Goal: Transaction & Acquisition: Purchase product/service

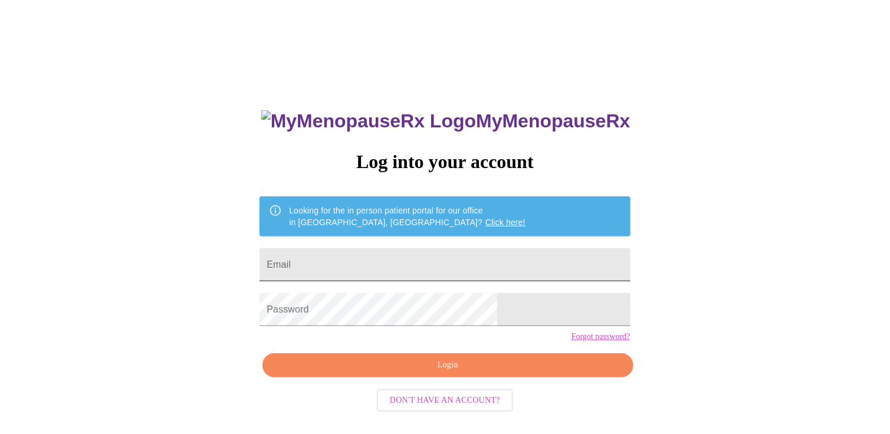
click at [387, 259] on input "Email" at bounding box center [444, 264] width 370 height 33
type input "[EMAIL_ADDRESS][DOMAIN_NAME]"
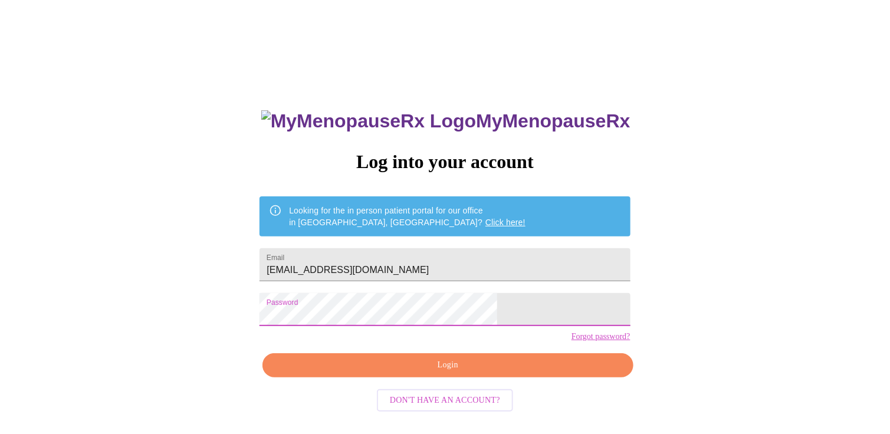
click at [433, 373] on span "Login" at bounding box center [447, 365] width 343 height 15
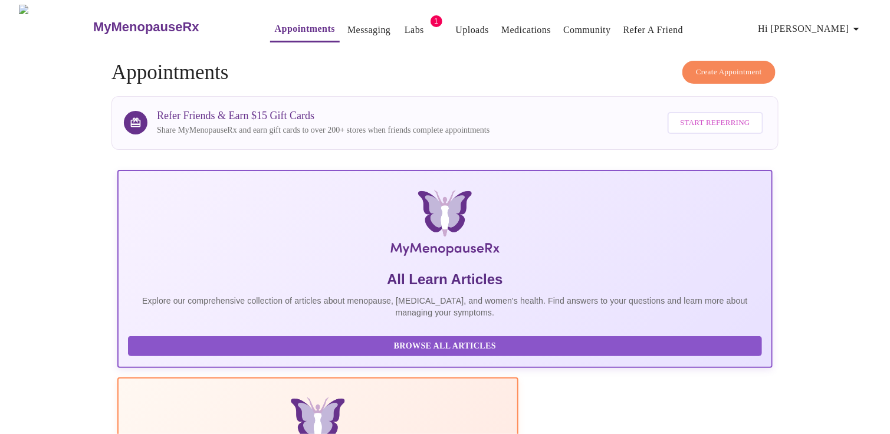
click at [405, 25] on link "Labs" at bounding box center [414, 30] width 19 height 17
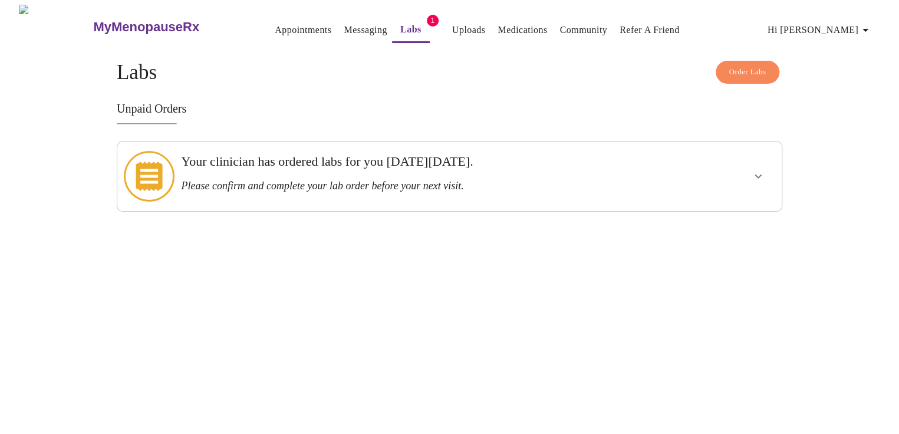
click at [756, 172] on icon "show more" at bounding box center [758, 176] width 14 height 14
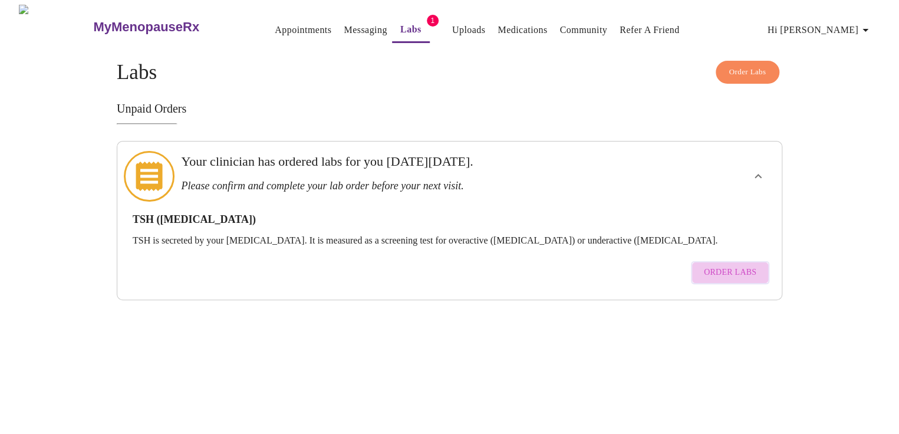
click at [757, 261] on button "Order Labs" at bounding box center [730, 272] width 78 height 23
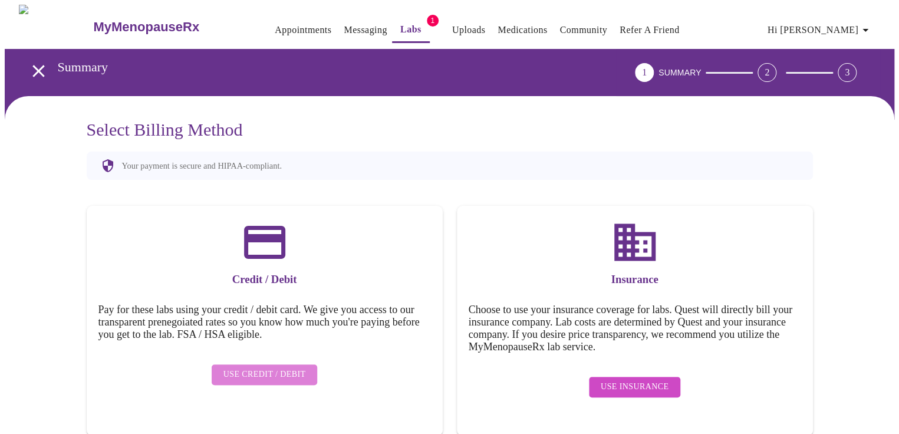
click at [280, 367] on span "Use Credit / Debit" at bounding box center [265, 374] width 83 height 15
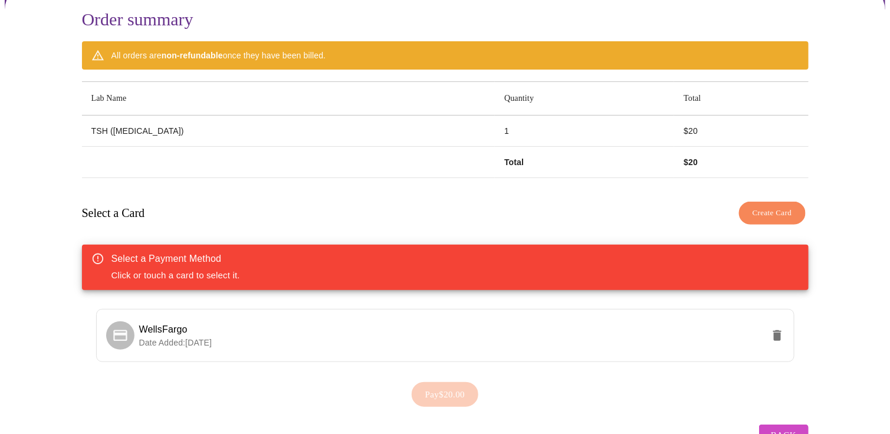
scroll to position [145, 0]
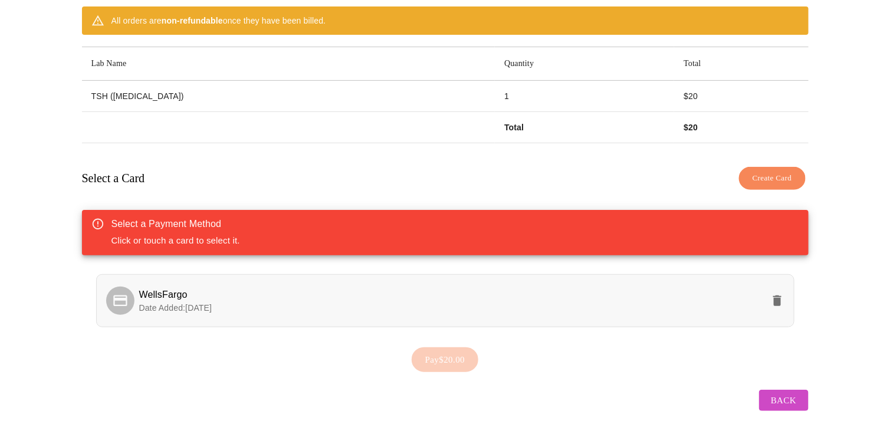
click at [455, 307] on li "WellsFargo Date Added: [DATE]" at bounding box center [445, 300] width 698 height 53
click at [446, 357] on span "Pay $20.00" at bounding box center [445, 359] width 40 height 15
click at [383, 302] on p "Date Added: [DATE]" at bounding box center [451, 308] width 624 height 12
click at [93, 288] on div "WellsFargo Date Added: [DATE]" at bounding box center [445, 306] width 727 height 72
click at [116, 293] on icon at bounding box center [120, 301] width 17 height 17
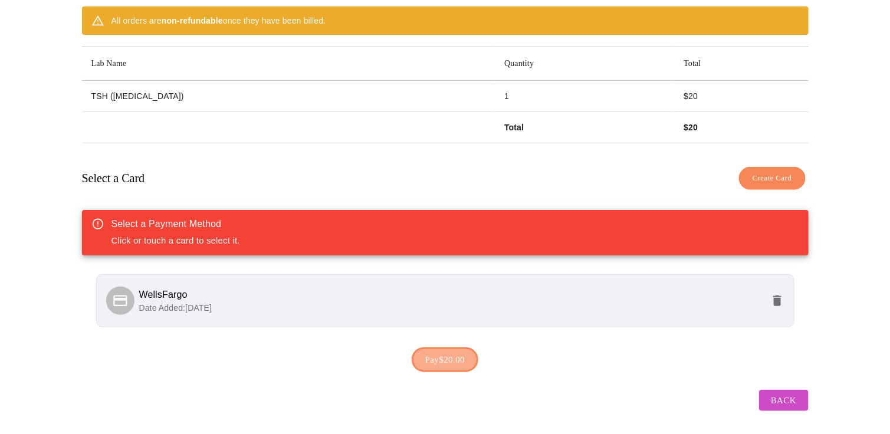
click at [449, 352] on span "Pay $20.00" at bounding box center [445, 359] width 40 height 15
click at [777, 295] on icon "delete" at bounding box center [777, 300] width 8 height 11
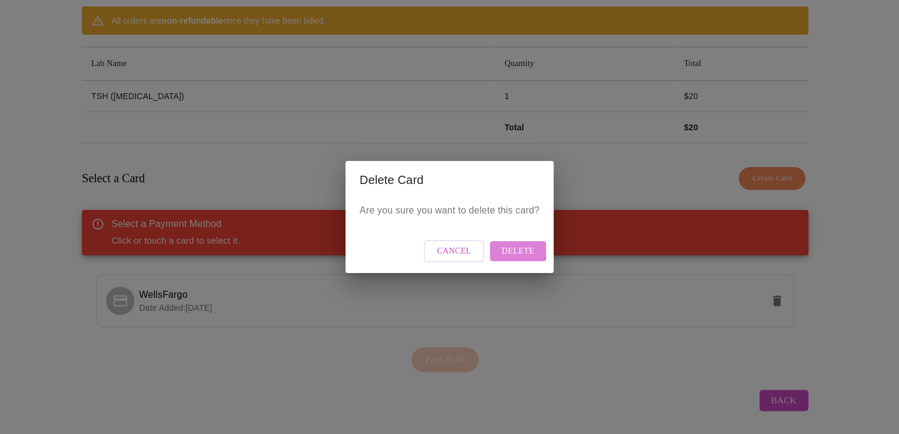
click at [503, 249] on span "Delete" at bounding box center [518, 251] width 32 height 15
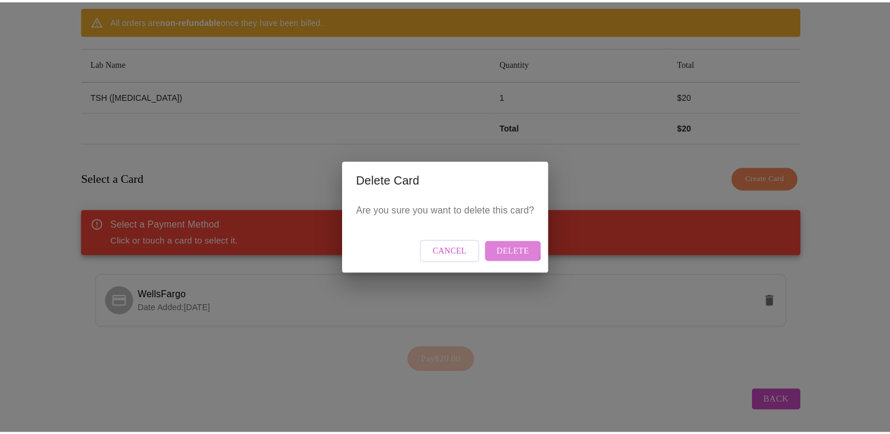
scroll to position [30, 0]
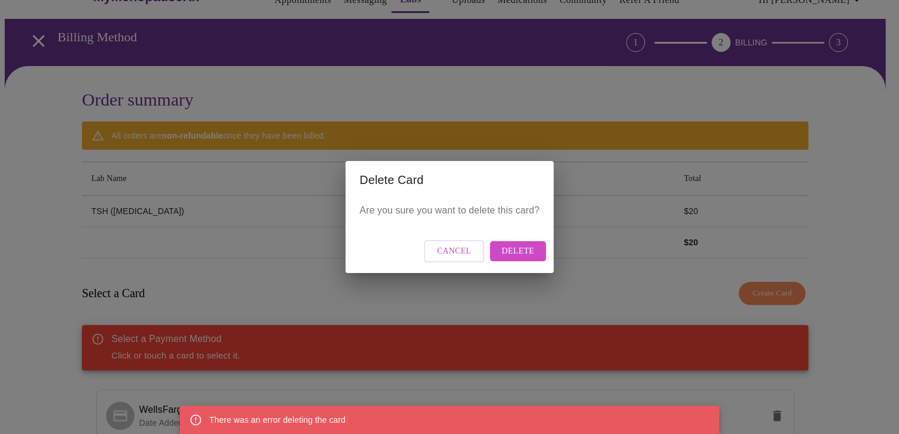
click at [497, 247] on button "Delete" at bounding box center [518, 251] width 56 height 21
click at [462, 255] on span "Cancel" at bounding box center [454, 251] width 34 height 15
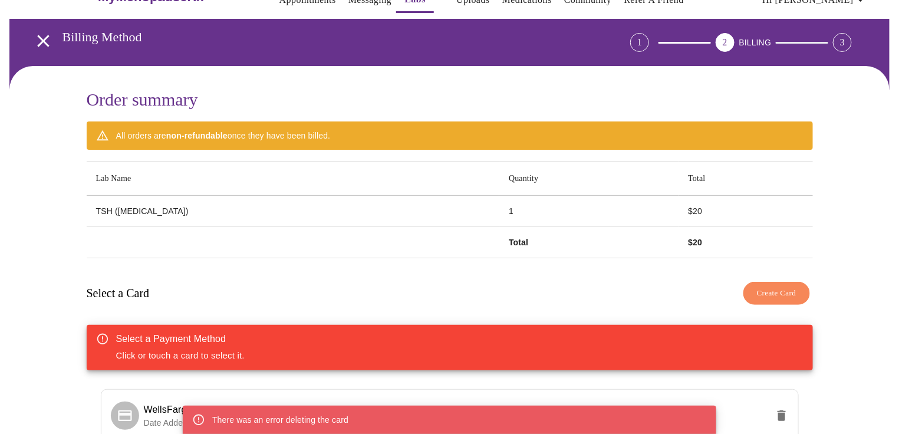
scroll to position [145, 0]
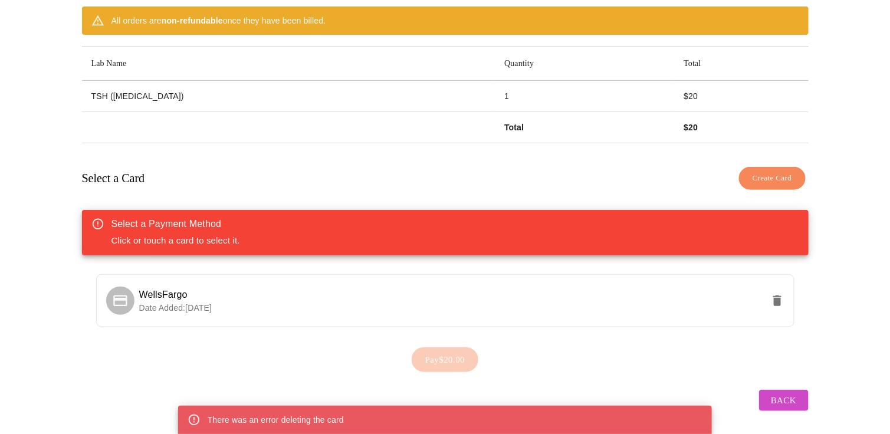
click at [764, 172] on span "Create Card" at bounding box center [773, 179] width 40 height 14
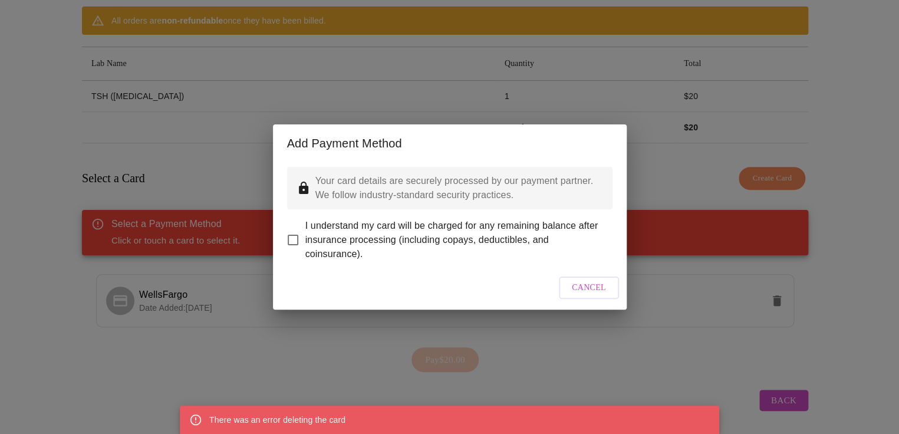
click at [292, 232] on input "I understand my card will be charged for any remaining balance after insurance …" at bounding box center [293, 240] width 25 height 25
checkbox input "true"
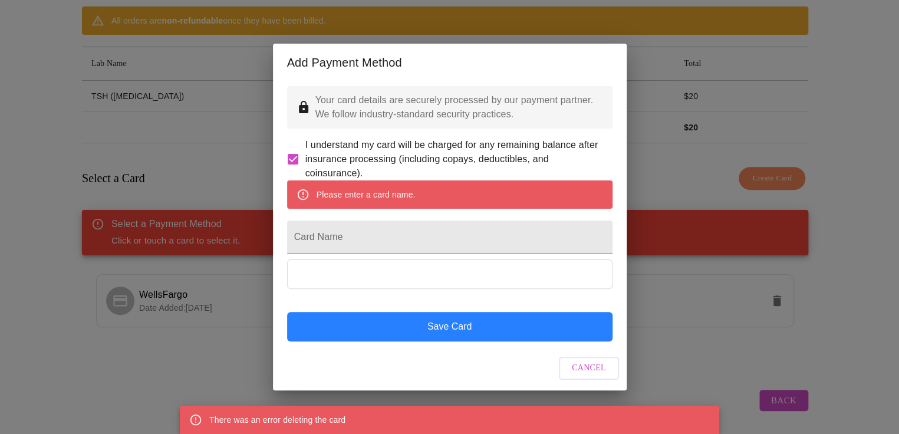
click at [508, 333] on button "Save Card" at bounding box center [450, 326] width 326 height 29
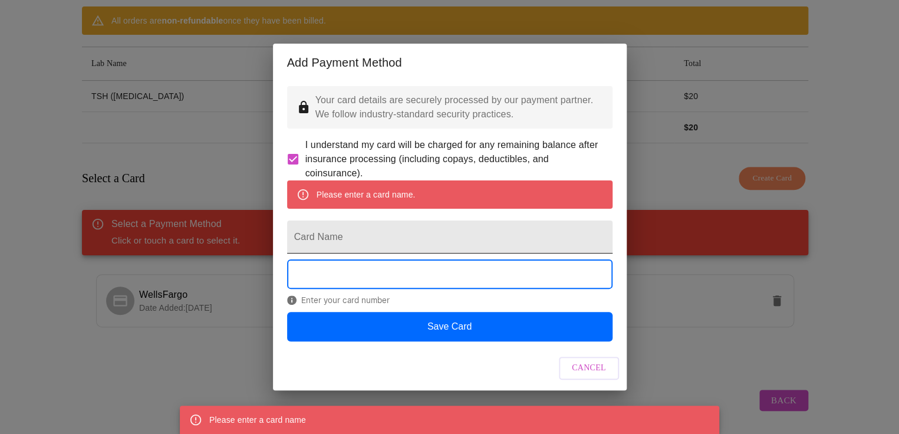
click at [390, 229] on input "Card Name" at bounding box center [450, 237] width 326 height 33
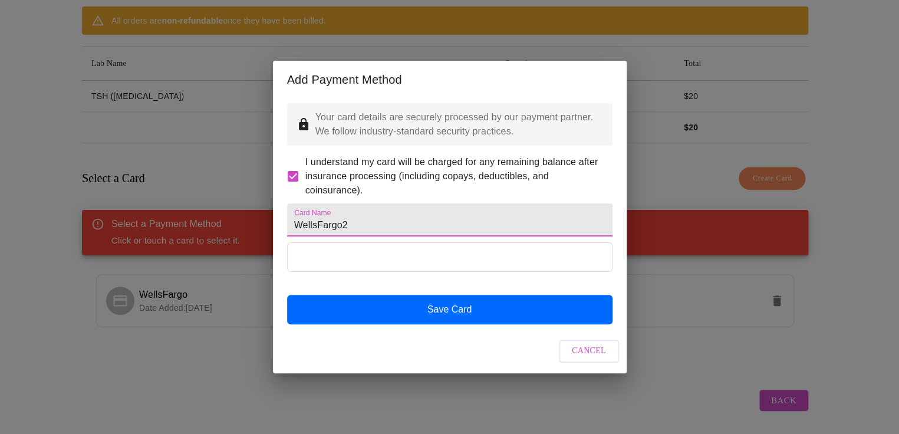
type input "WellsFargo2"
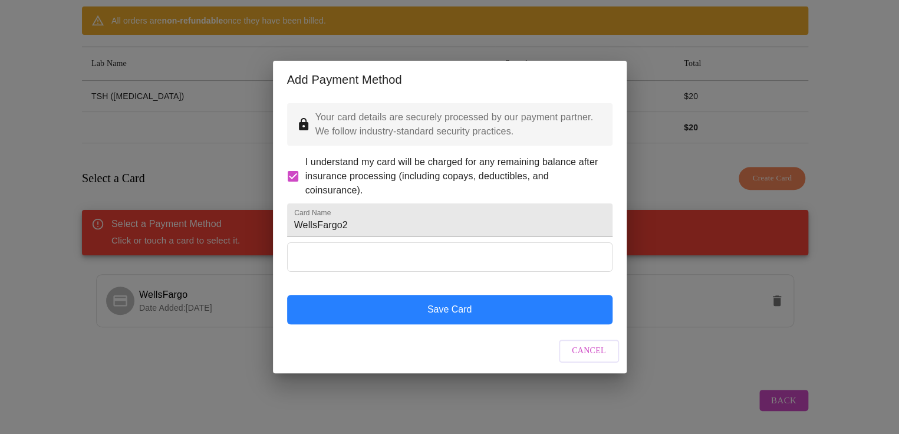
click at [467, 320] on button "Save Card" at bounding box center [450, 309] width 326 height 29
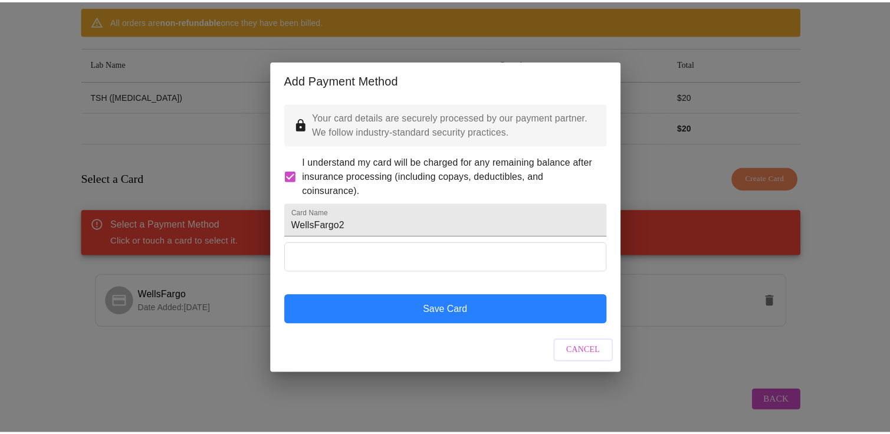
scroll to position [30, 0]
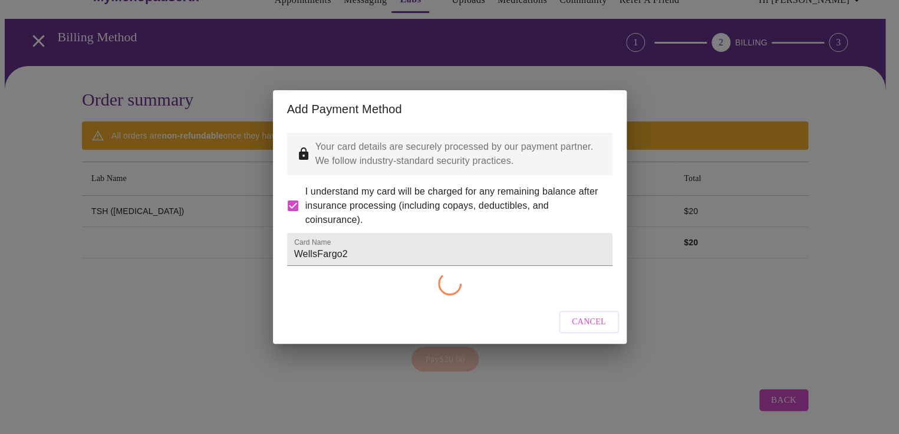
checkbox input "false"
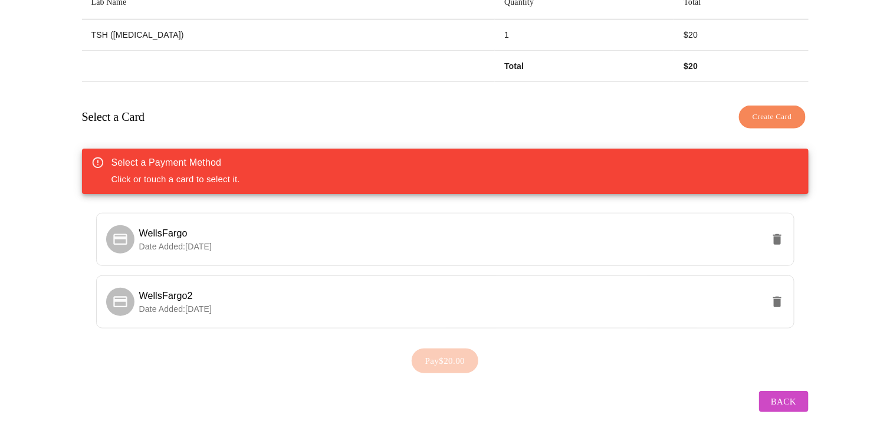
scroll to position [207, 0]
click at [238, 290] on span "WellsFargo2" at bounding box center [451, 295] width 624 height 14
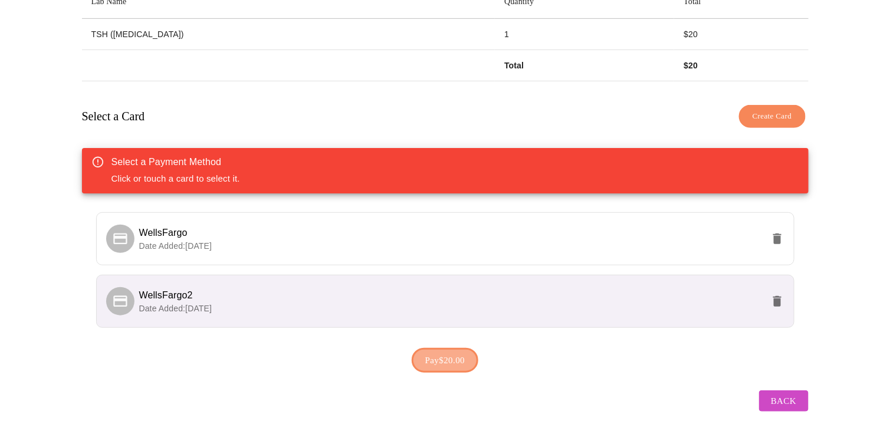
click at [426, 353] on span "Pay $20.00" at bounding box center [445, 360] width 40 height 15
